Goal: Transaction & Acquisition: Book appointment/travel/reservation

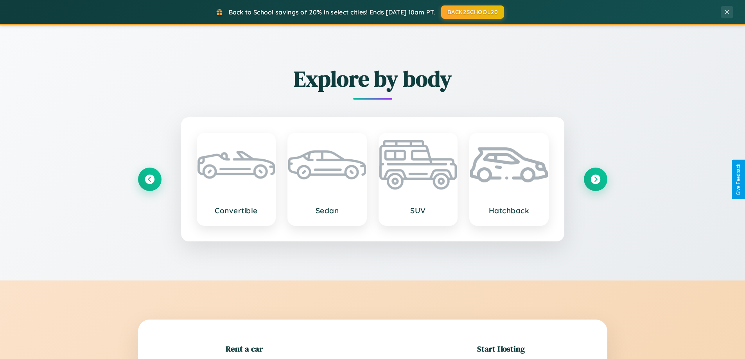
scroll to position [169, 0]
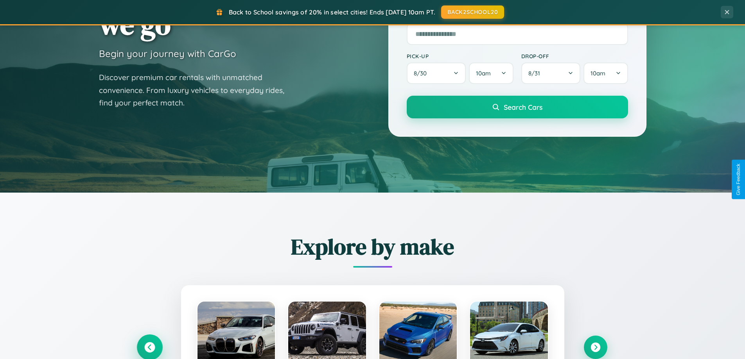
click at [149, 348] on icon at bounding box center [149, 348] width 11 height 11
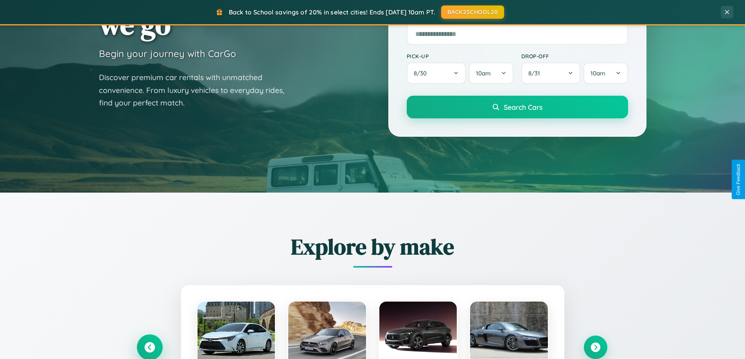
click at [149, 347] on icon at bounding box center [149, 347] width 13 height 13
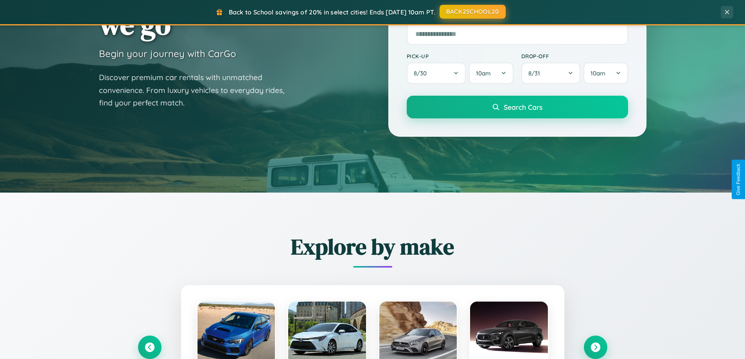
click at [472, 12] on button "BACK2SCHOOL20" at bounding box center [473, 12] width 66 height 14
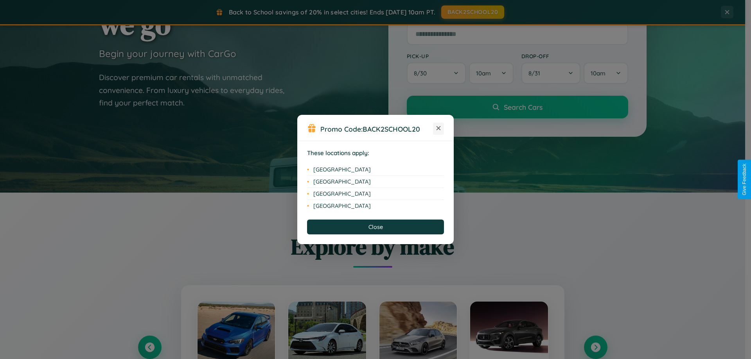
click at [438, 129] on icon at bounding box center [438, 128] width 4 height 4
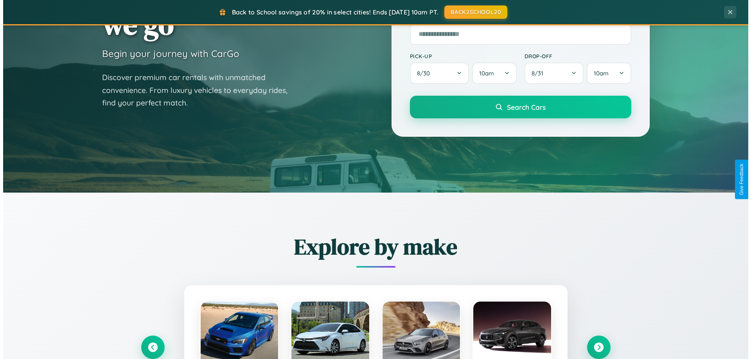
scroll to position [0, 0]
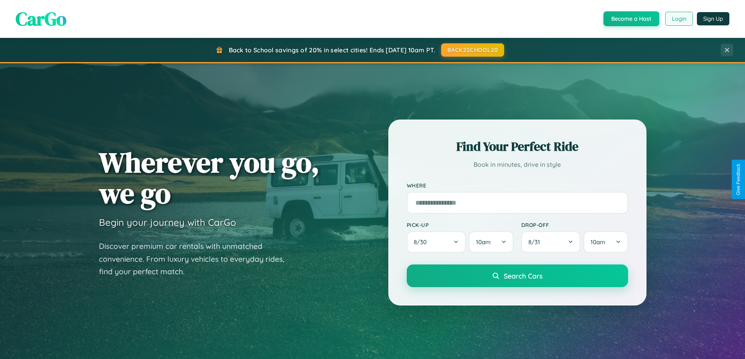
click at [679, 19] on button "Login" at bounding box center [679, 19] width 28 height 14
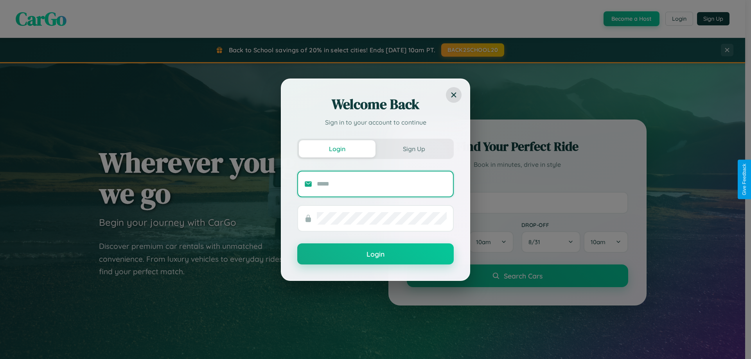
click at [382, 184] on input "text" at bounding box center [382, 184] width 130 height 13
type input "**********"
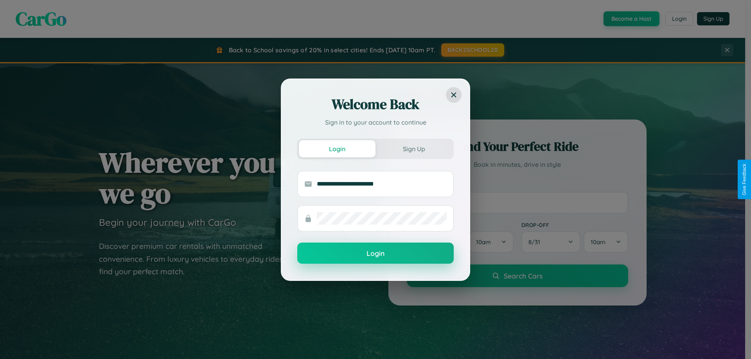
click at [375, 254] on button "Login" at bounding box center [375, 253] width 156 height 21
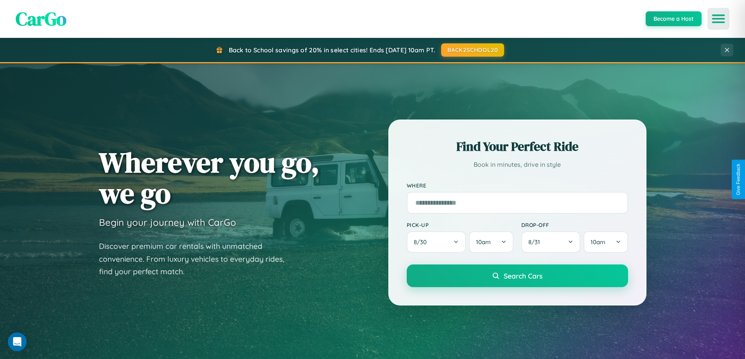
click at [718, 19] on icon "Open menu" at bounding box center [718, 18] width 11 height 7
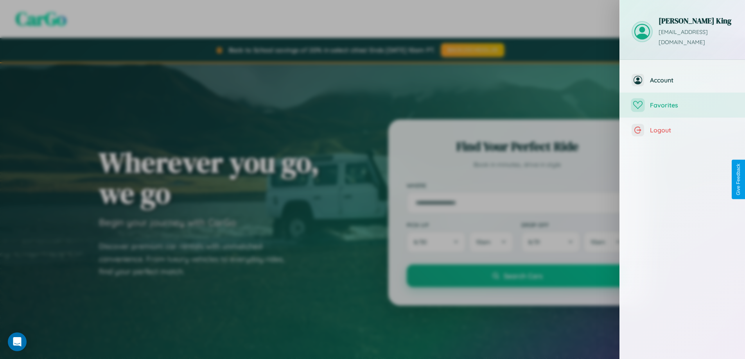
click at [682, 101] on span "Favorites" at bounding box center [691, 105] width 83 height 8
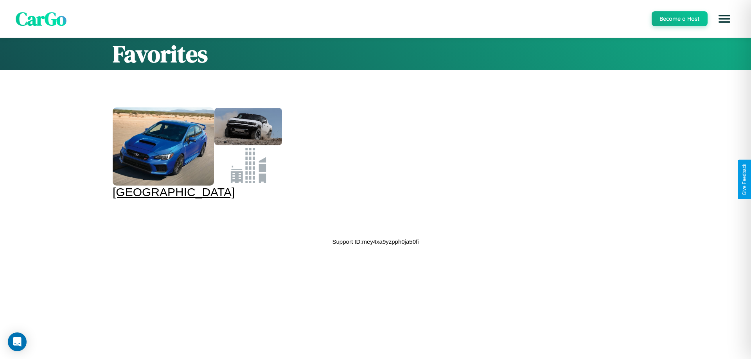
click at [196, 153] on div at bounding box center [163, 147] width 101 height 78
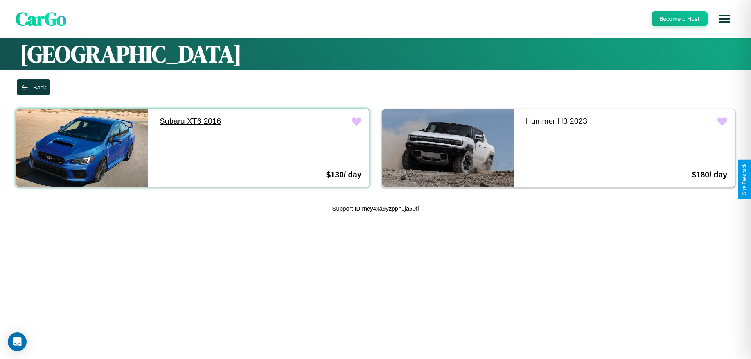
click at [216, 121] on link "Subaru XT6 2016" at bounding box center [218, 121] width 132 height 25
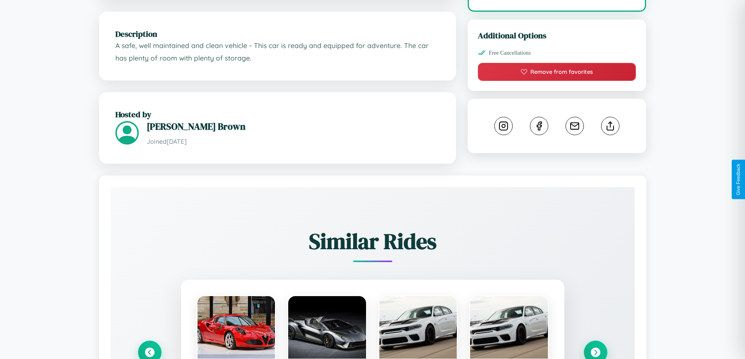
scroll to position [257, 0]
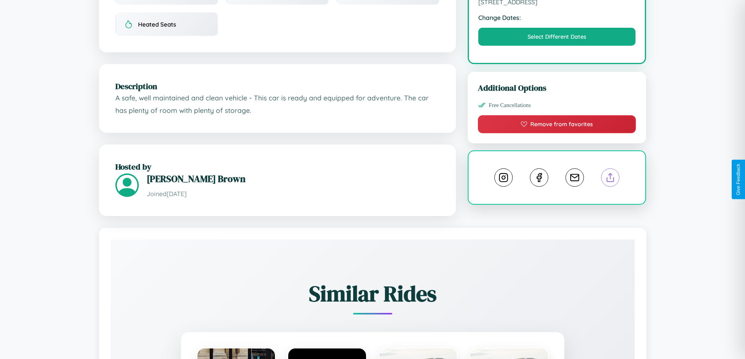
click at [611, 179] on line at bounding box center [611, 176] width 0 height 5
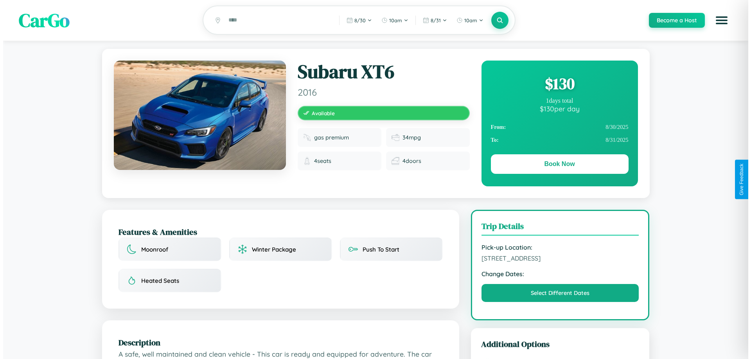
scroll to position [0, 0]
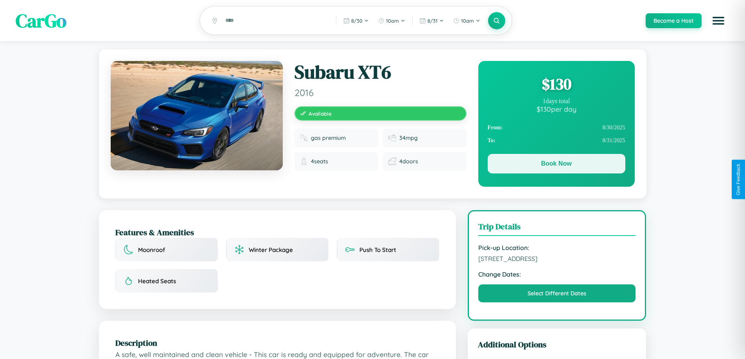
click at [556, 165] on button "Book Now" at bounding box center [557, 164] width 138 height 20
